Goal: Information Seeking & Learning: Find specific fact

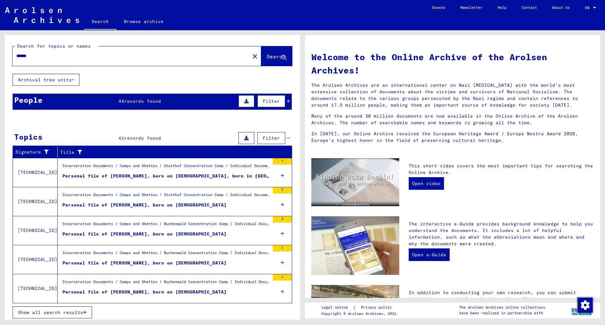
click at [195, 102] on div "People 44 records found Filter" at bounding box center [152, 102] width 279 height 16
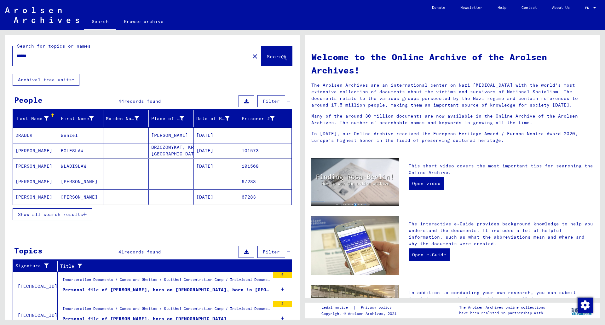
click at [49, 213] on span "Show all search results" at bounding box center [50, 215] width 65 height 6
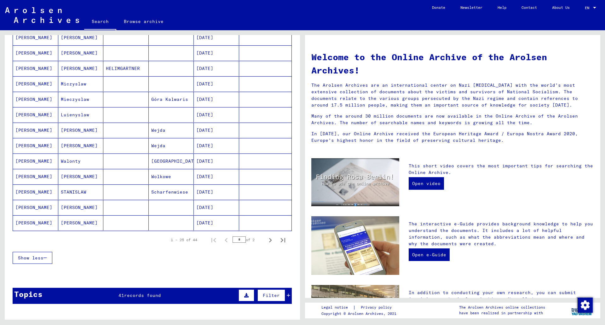
scroll to position [283, 0]
click at [266, 242] on icon "Next page" at bounding box center [270, 240] width 9 height 9
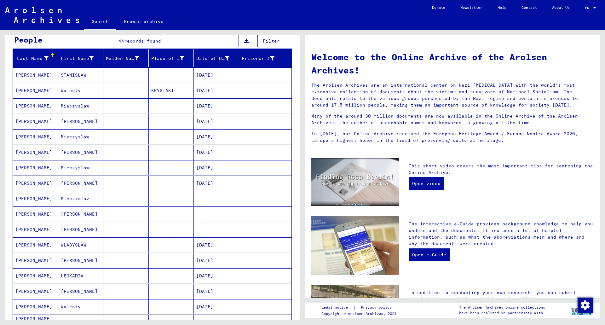
scroll to position [60, 0]
click at [26, 90] on mat-cell "[PERSON_NAME]" at bounding box center [35, 90] width 45 height 15
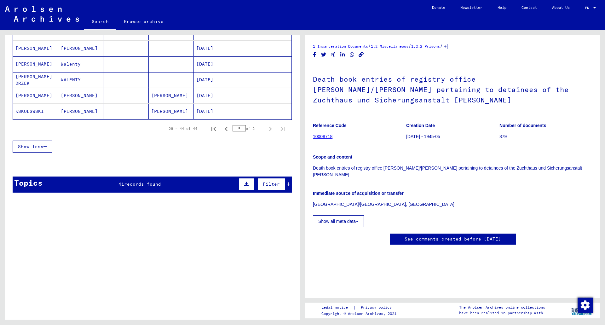
scroll to position [308, 0]
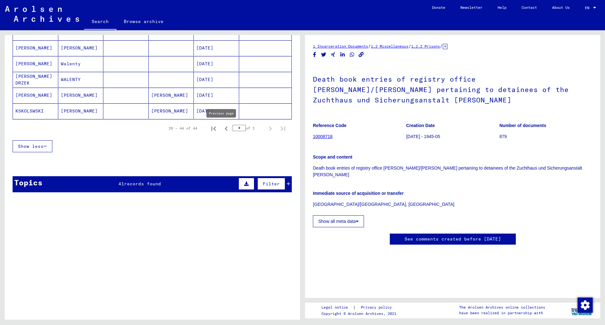
click at [222, 129] on icon "Previous page" at bounding box center [226, 128] width 9 height 9
type input "*"
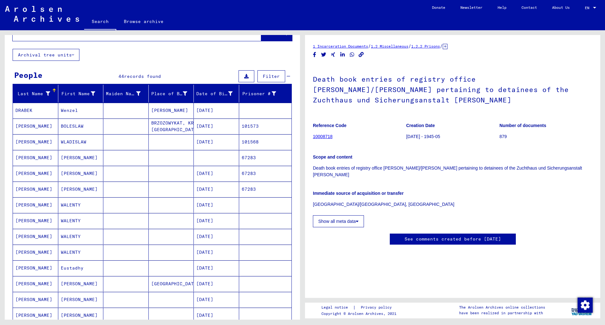
scroll to position [25, 0]
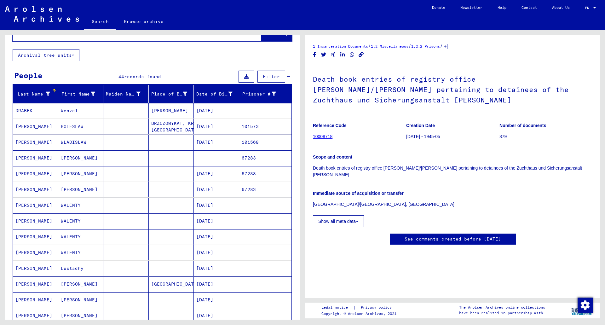
click at [20, 112] on mat-cell "DRABEK" at bounding box center [35, 110] width 45 height 15
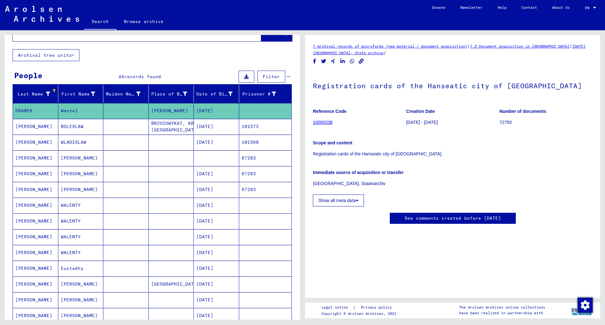
click at [27, 127] on mat-cell "[PERSON_NAME]" at bounding box center [35, 126] width 45 height 15
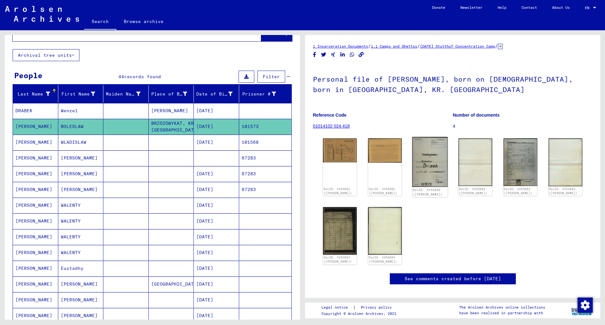
click at [432, 161] on img at bounding box center [431, 162] width 36 height 50
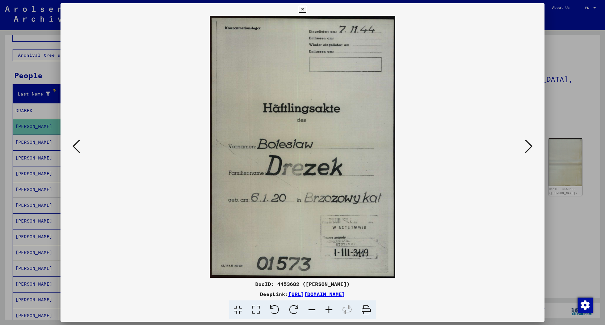
click at [528, 147] on icon at bounding box center [529, 146] width 8 height 15
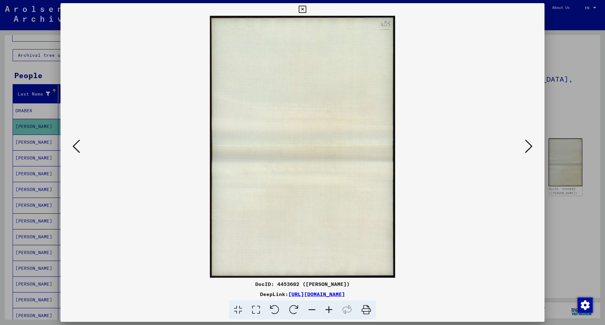
click at [528, 147] on icon at bounding box center [529, 146] width 8 height 15
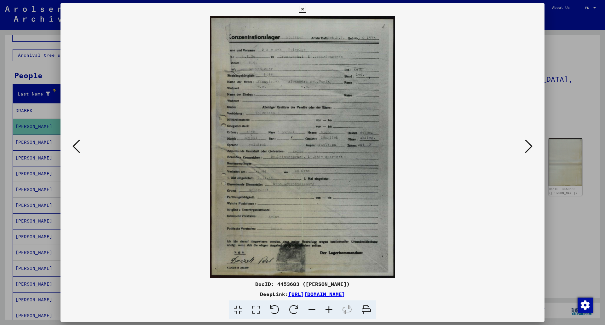
click at [528, 147] on icon at bounding box center [529, 146] width 8 height 15
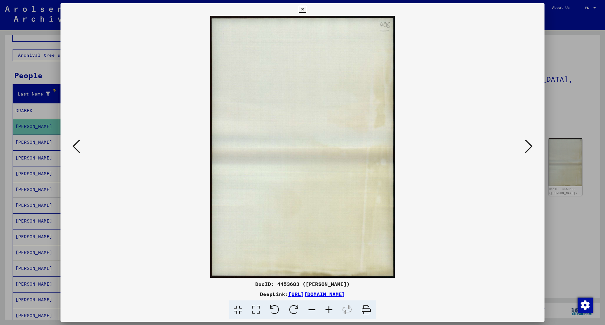
click at [528, 147] on icon at bounding box center [529, 146] width 8 height 15
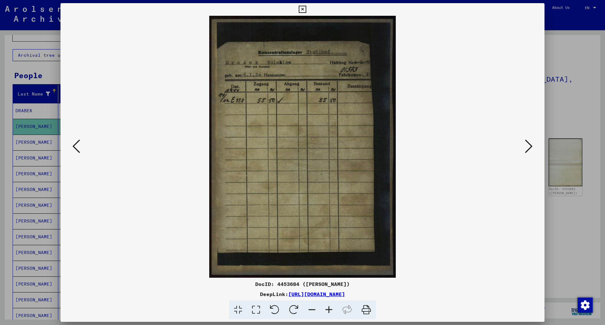
click at [528, 147] on icon at bounding box center [529, 146] width 8 height 15
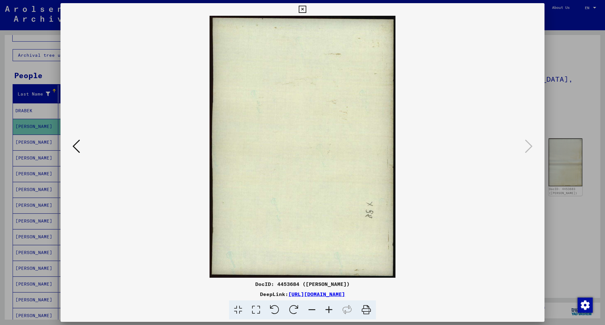
drag, startPoint x: 61, startPoint y: 150, endPoint x: 71, endPoint y: 146, distance: 10.4
click at [67, 148] on div at bounding box center [303, 147] width 484 height 262
click at [79, 144] on icon at bounding box center [77, 146] width 8 height 15
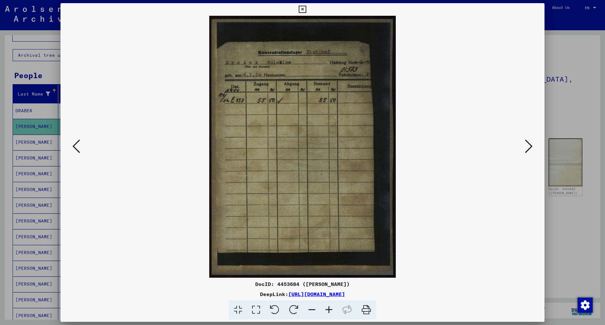
click at [79, 144] on icon at bounding box center [77, 146] width 8 height 15
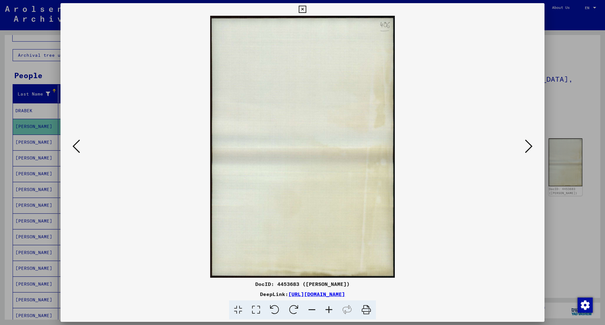
click at [79, 144] on icon at bounding box center [77, 146] width 8 height 15
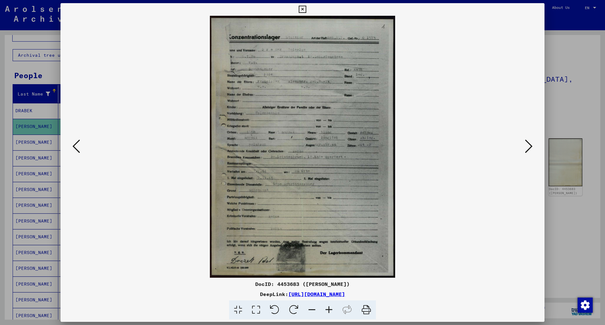
click at [79, 144] on icon at bounding box center [77, 146] width 8 height 15
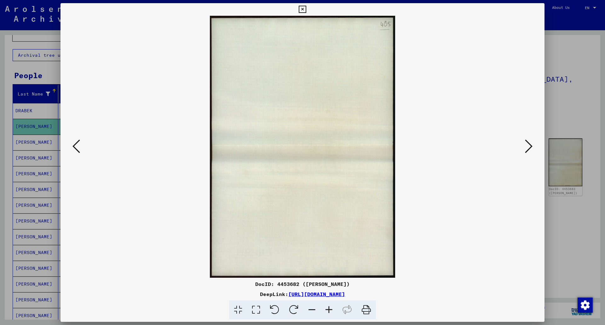
click at [79, 144] on icon at bounding box center [77, 146] width 8 height 15
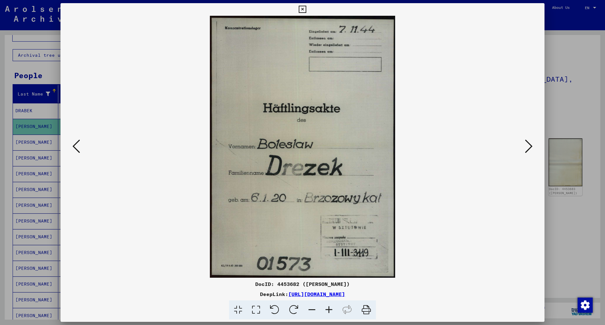
click at [79, 144] on icon at bounding box center [77, 146] width 8 height 15
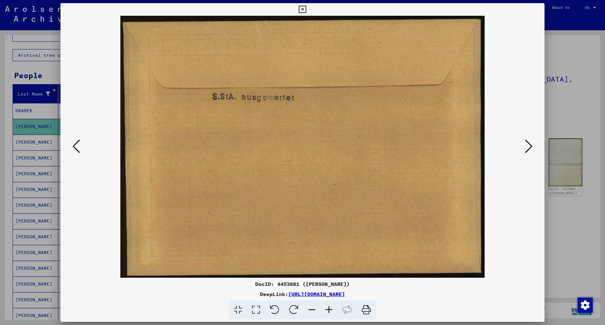
click at [79, 144] on icon at bounding box center [77, 146] width 8 height 15
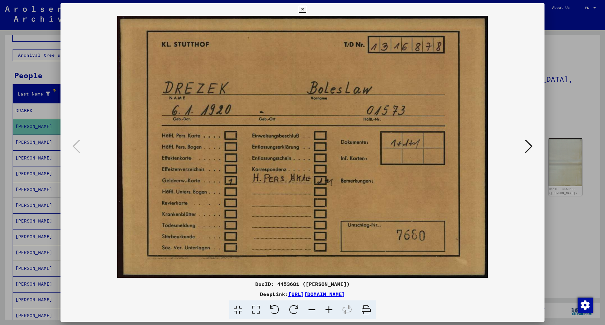
click at [573, 66] on div at bounding box center [302, 162] width 605 height 325
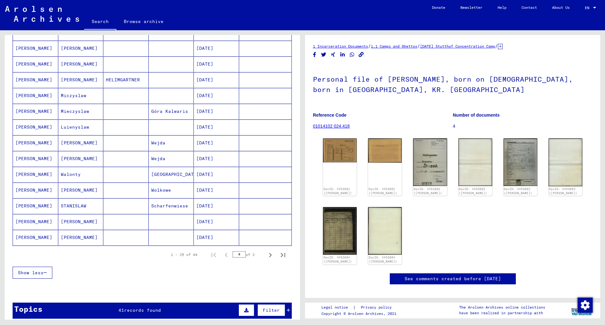
scroll to position [276, 0]
click at [65, 176] on mat-cell "Walonty" at bounding box center [80, 173] width 45 height 15
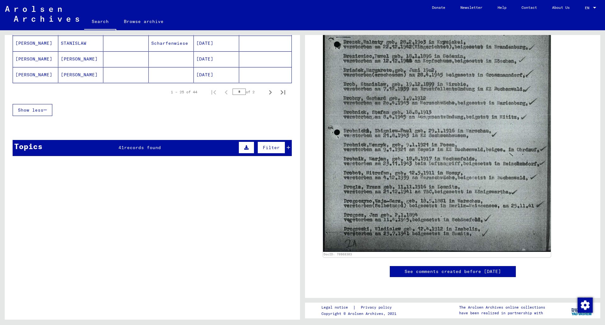
scroll to position [445, 0]
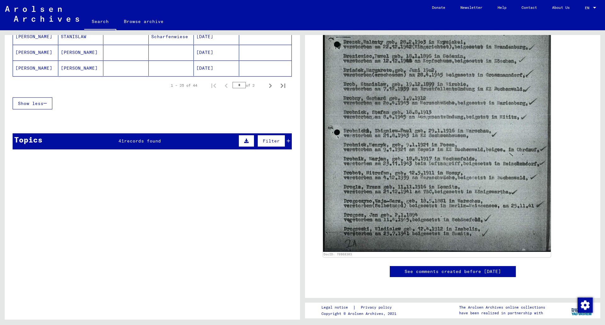
click at [172, 145] on div "Topics 41 records found Filter" at bounding box center [152, 141] width 279 height 16
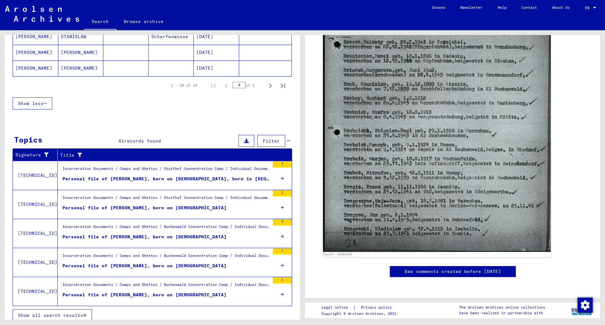
scroll to position [451, 0]
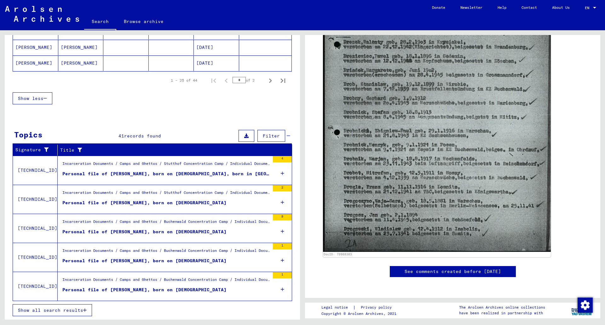
click at [46, 309] on span "Show all search results" at bounding box center [50, 310] width 65 height 6
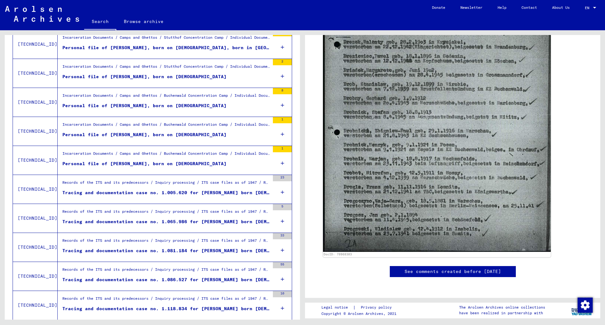
scroll to position [128, 0]
click at [279, 149] on mat-cell at bounding box center [265, 149] width 53 height 15
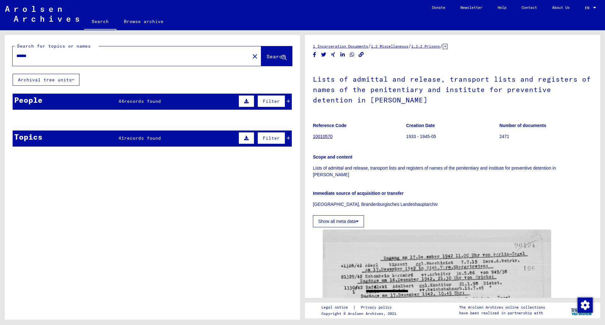
click at [135, 142] on mat-cell at bounding box center [125, 135] width 45 height 15
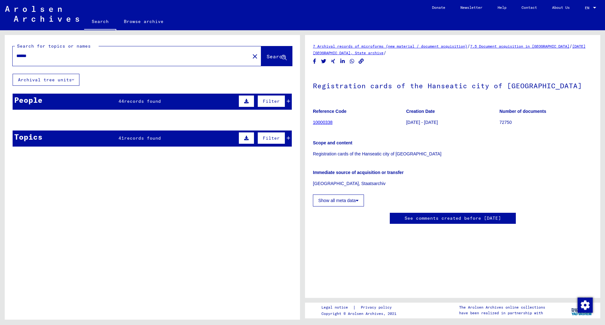
click at [135, 137] on mat-cell at bounding box center [125, 135] width 45 height 15
click at [168, 139] on mat-cell "[PERSON_NAME]" at bounding box center [171, 135] width 45 height 15
click at [286, 137] on mat-cell at bounding box center [265, 135] width 53 height 15
click at [279, 138] on button "Filter" at bounding box center [272, 138] width 28 height 12
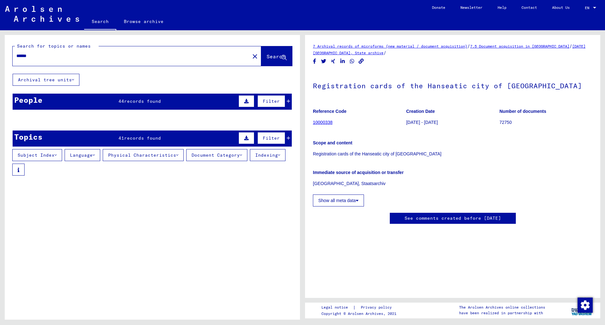
click at [24, 139] on mat-cell "DRABEK" at bounding box center [35, 135] width 45 height 15
click at [100, 24] on link "Search" at bounding box center [100, 22] width 32 height 16
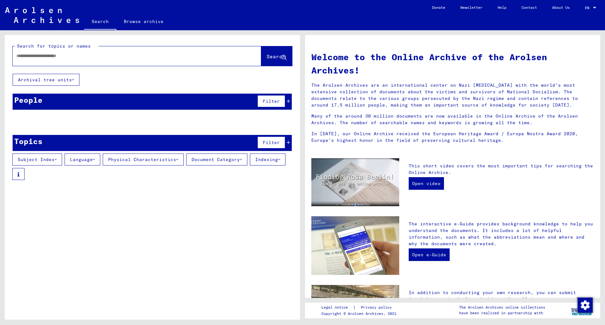
click at [92, 48] on div "Search for topics or names" at bounding box center [57, 46] width 84 height 7
click at [88, 57] on input "text" at bounding box center [129, 56] width 226 height 7
